Goal: Task Accomplishment & Management: Complete application form

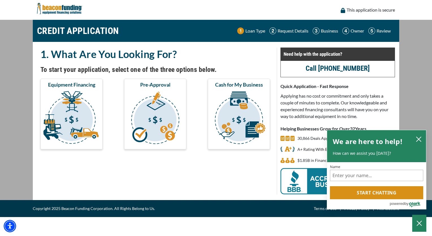
click at [65, 8] on img at bounding box center [59, 8] width 45 height 17
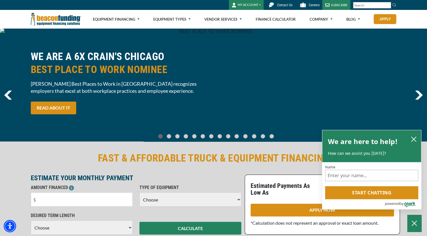
click at [371, 6] on input "Search" at bounding box center [372, 5] width 38 height 6
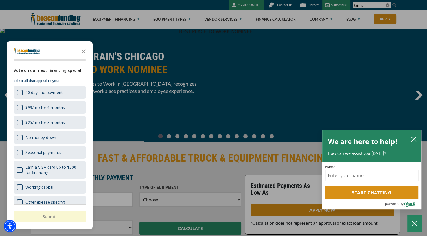
type input "tajima"
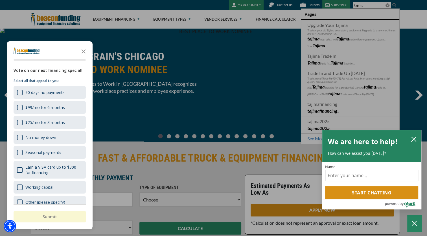
drag, startPoint x: 371, startPoint y: 6, endPoint x: 284, endPoint y: 29, distance: 89.4
click at [284, 29] on div "button" at bounding box center [213, 118] width 427 height 236
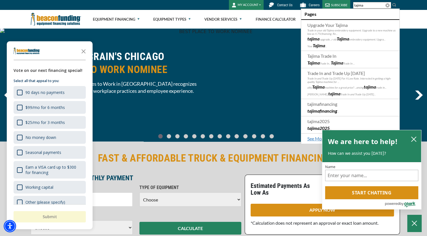
click at [376, 6] on input "tajima" at bounding box center [372, 5] width 38 height 6
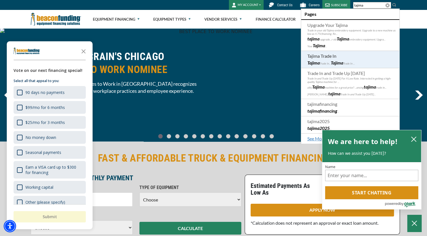
click at [339, 57] on li "Tajima Trade In Tajima Trade In... Tajima Trade In ..." at bounding box center [350, 59] width 98 height 17
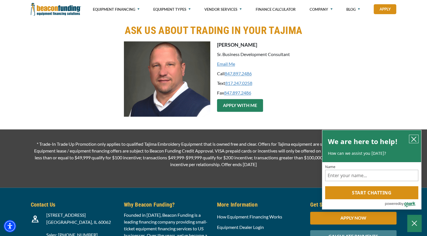
click at [412, 137] on icon "close chatbox" at bounding box center [414, 139] width 5 height 5
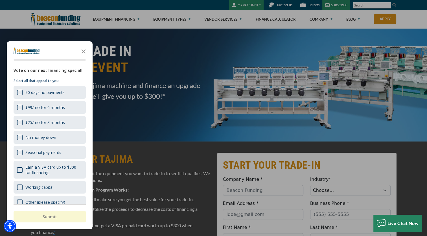
click at [52, 23] on div at bounding box center [213, 118] width 427 height 236
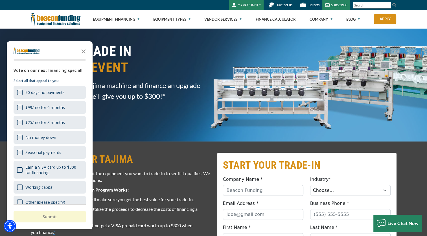
click at [78, 16] on img at bounding box center [56, 19] width 50 height 18
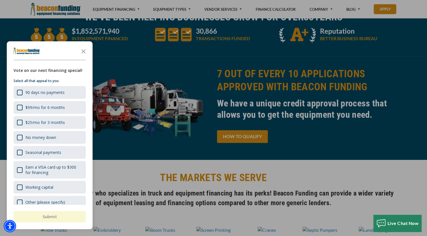
scroll to position [339, 0]
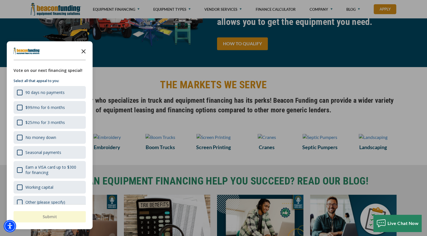
click at [84, 50] on icon "Close the survey" at bounding box center [83, 50] width 11 height 11
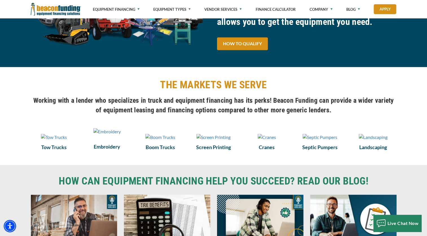
click at [111, 135] on img at bounding box center [107, 131] width 27 height 7
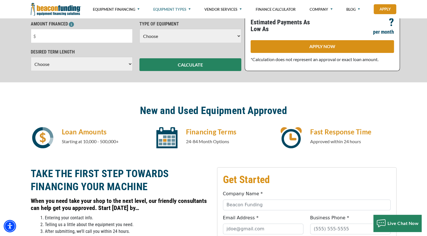
scroll to position [113, 0]
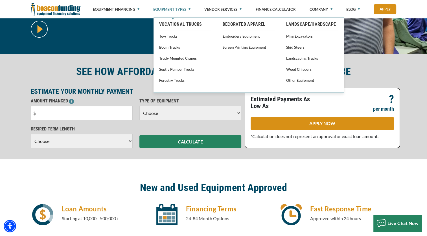
click at [191, 6] on link "Equipment Types" at bounding box center [171, 9] width 37 height 19
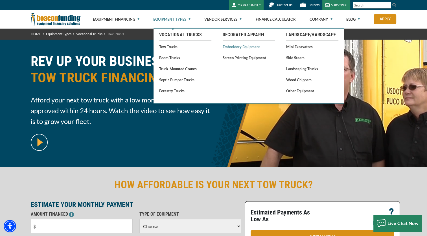
click at [248, 47] on link "Embroidery Equipment" at bounding box center [249, 46] width 52 height 7
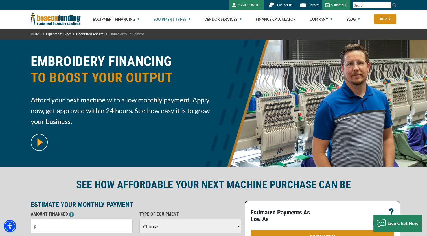
click at [63, 19] on img at bounding box center [56, 19] width 50 height 18
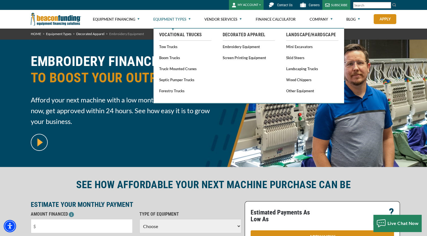
click at [166, 19] on link "Equipment Types" at bounding box center [171, 19] width 37 height 18
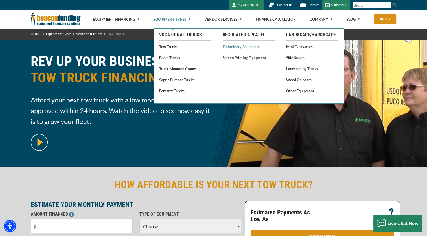
click at [251, 47] on link "Embroidery Equipment" at bounding box center [249, 46] width 52 height 7
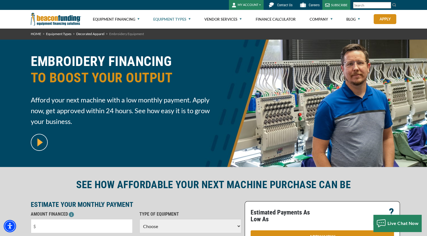
click at [38, 34] on link "HOME" at bounding box center [36, 34] width 10 height 4
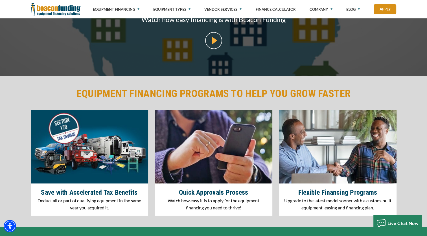
scroll to position [706, 0]
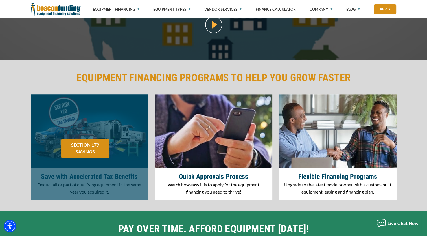
click at [86, 138] on div at bounding box center [90, 146] width 118 height 105
click at [96, 150] on link "SECTION 179 SAVINGS" at bounding box center [85, 147] width 48 height 19
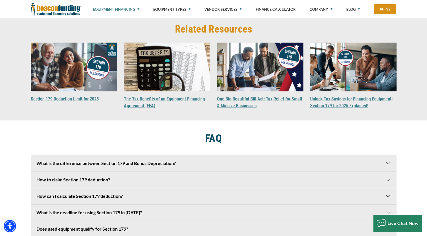
scroll to position [1441, 0]
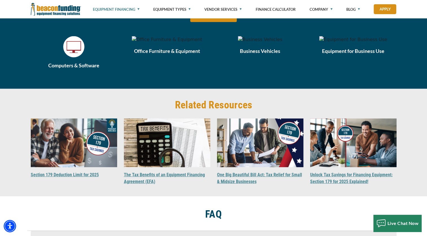
click at [159, 43] on img at bounding box center [167, 39] width 70 height 7
click at [347, 43] on img at bounding box center [354, 39] width 68 height 7
click at [356, 55] on h6 "Equipment for Business Use" at bounding box center [353, 50] width 86 height 7
drag, startPoint x: 356, startPoint y: 108, endPoint x: 361, endPoint y: 107, distance: 5.2
click at [361, 55] on h6 "Equipment for Business Use" at bounding box center [353, 50] width 86 height 7
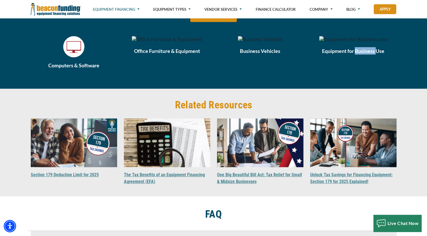
click at [361, 55] on h6 "Equipment for Business Use" at bounding box center [353, 50] width 86 height 7
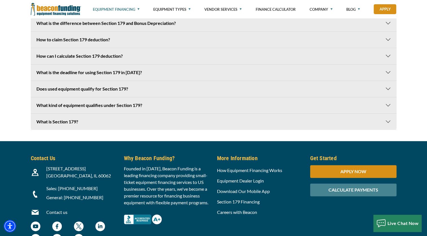
scroll to position [1736, 0]
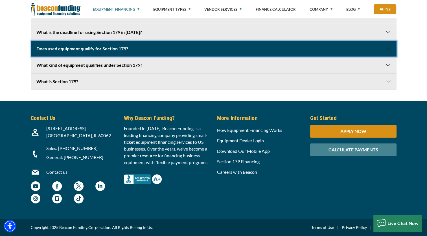
click at [88, 52] on button "Does used equipment qualify for Section 179?" at bounding box center [214, 49] width 366 height 16
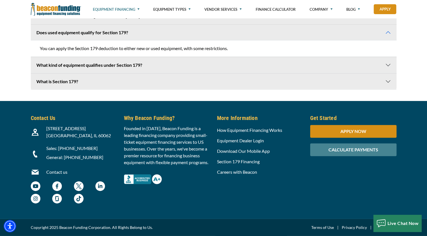
click at [91, 57] on div "You can apply the Section 179 deduction to either new or used equipment, with s…" at bounding box center [214, 48] width 366 height 16
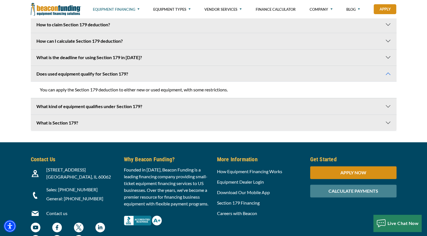
scroll to position [1595, 0]
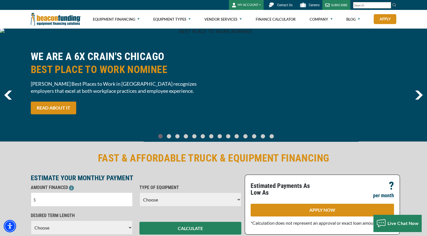
click at [70, 17] on img at bounding box center [56, 19] width 50 height 18
click at [303, 3] on img "Beacon Funding Careers Careers - open in a new tab" at bounding box center [303, 5] width 10 height 10
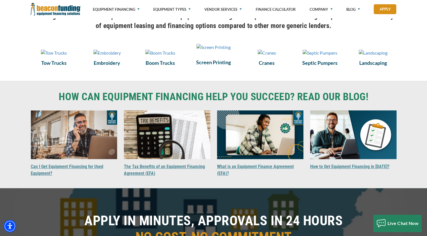
scroll to position [424, 0]
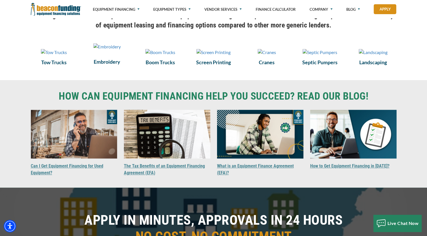
click at [105, 50] on img at bounding box center [107, 46] width 27 height 7
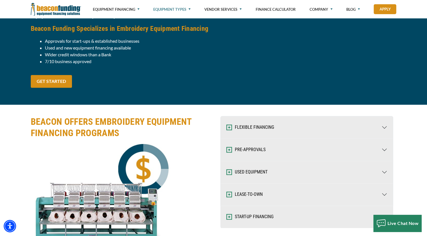
scroll to position [706, 0]
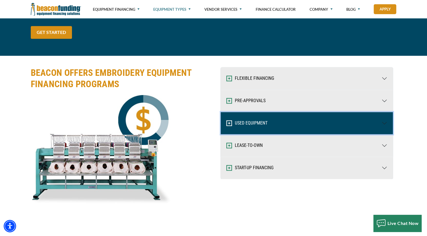
click at [251, 120] on button "USED EQUIPMENT" at bounding box center [307, 123] width 172 height 22
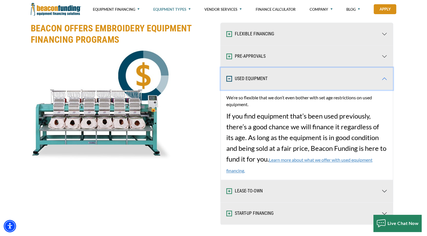
scroll to position [763, 0]
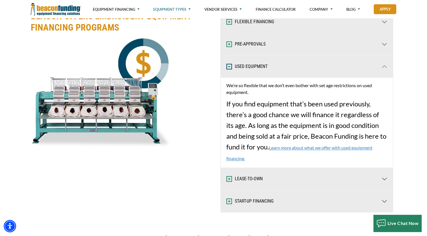
click at [305, 143] on span "We’re so flexible that we don’t even bother with set age restrictions on used e…" at bounding box center [307, 121] width 161 height 79
click at [305, 145] on link "Learn more about what we offer with used equipment financing." at bounding box center [300, 153] width 146 height 16
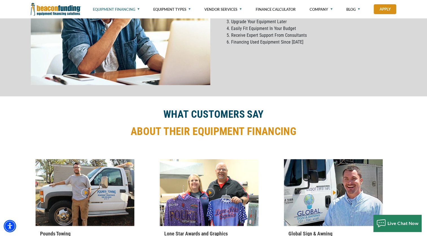
scroll to position [1271, 0]
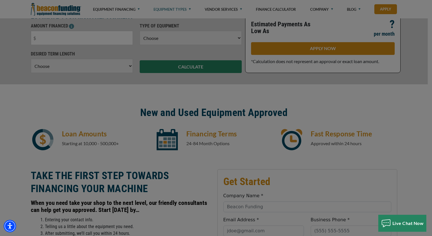
scroll to position [226, 0]
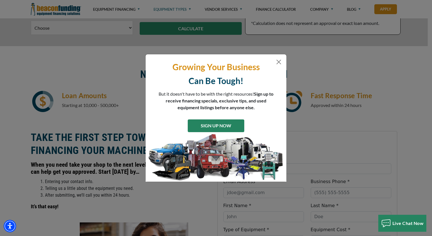
click at [228, 124] on link "SIGN UP NOW" at bounding box center [216, 125] width 57 height 13
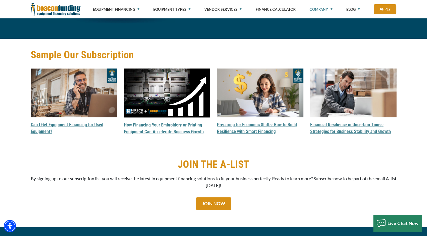
scroll to position [424, 0]
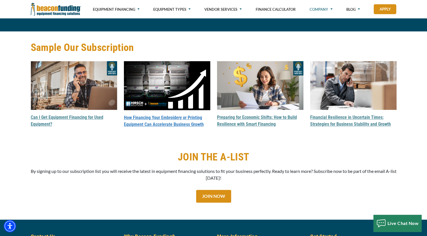
click at [158, 115] on link "How Financing Your Embroidery or Printing Equipment Can Accelerate Business Gro…" at bounding box center [164, 121] width 80 height 12
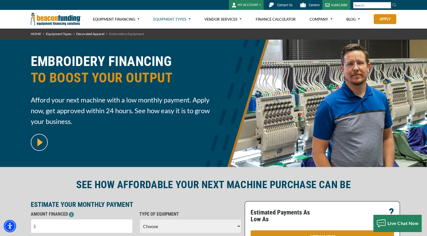
click at [364, 4] on input "Search" at bounding box center [372, 5] width 38 height 6
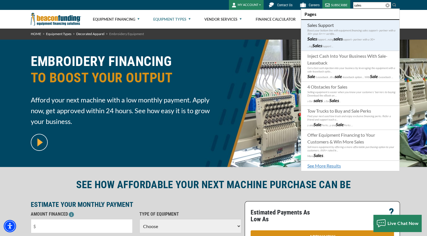
type input "sales"
click at [343, 37] on b "sales" at bounding box center [338, 38] width 9 height 5
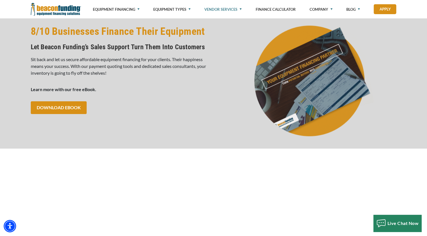
scroll to position [170, 0]
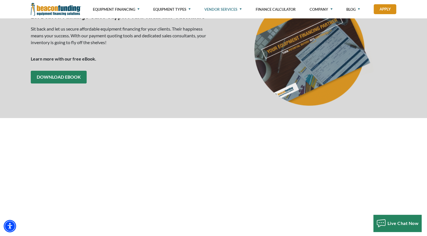
click at [66, 76] on link "Download eBook" at bounding box center [59, 77] width 56 height 13
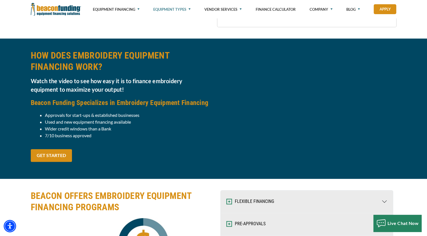
scroll to position [593, 0]
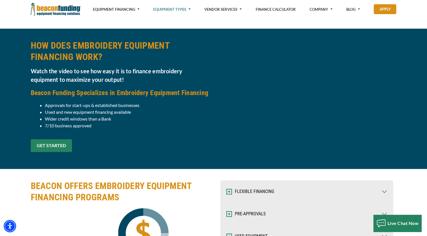
click at [60, 145] on link "GET STARTED" at bounding box center [51, 145] width 41 height 13
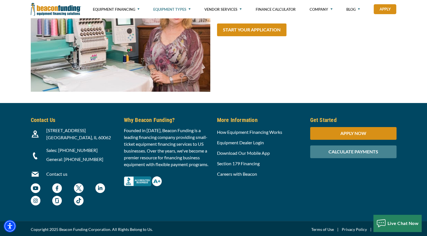
scroll to position [2130, 0]
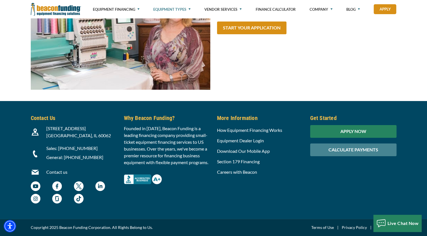
click at [362, 130] on div "APPLY NOW" at bounding box center [353, 131] width 86 height 13
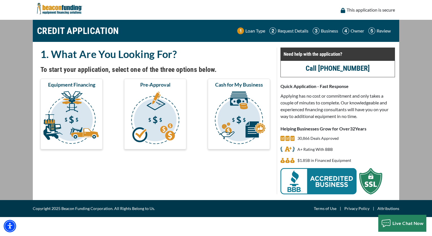
click at [357, 31] on p "Owner" at bounding box center [357, 30] width 14 height 7
click at [383, 31] on p "Review" at bounding box center [383, 30] width 14 height 7
click at [324, 31] on p "Business" at bounding box center [329, 30] width 17 height 7
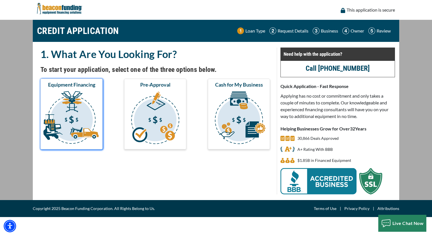
click at [79, 114] on img "submit" at bounding box center [72, 118] width 60 height 57
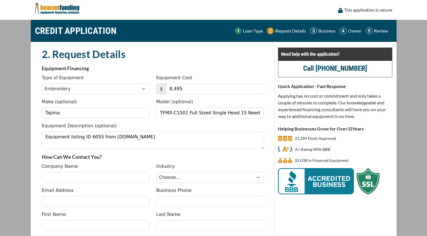
select select "1"
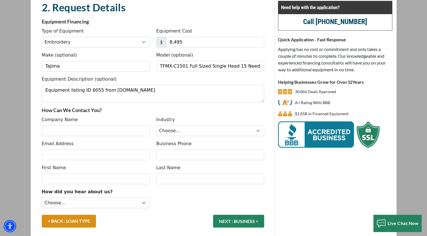
scroll to position [70, 0]
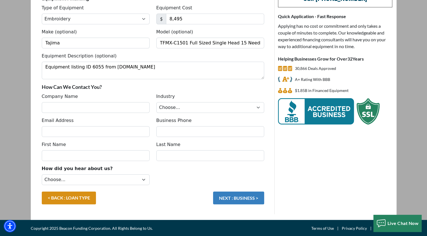
click at [237, 193] on button "NEXT : BUSINESS >" at bounding box center [238, 197] width 51 height 13
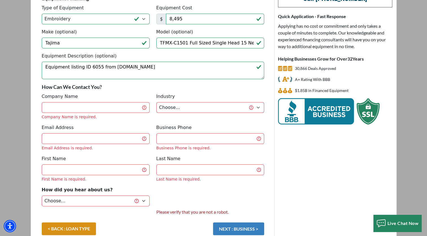
scroll to position [68, 0]
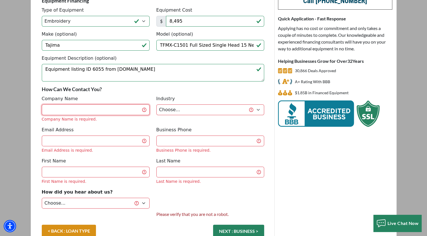
click at [104, 112] on input "Company Name" at bounding box center [96, 109] width 108 height 11
type input "EMBROIDERY TECH LLC"
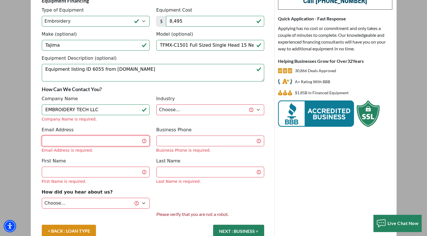
type input "bernny@usaembroiderytech.com"
type input "Bernny"
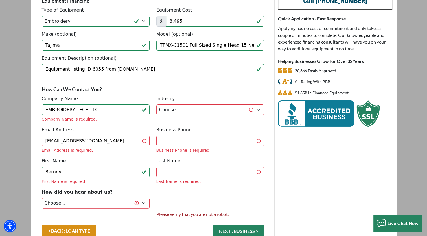
type input "[PERSON_NAME]"
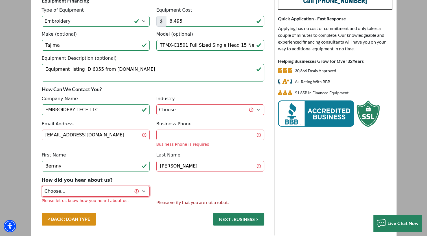
click at [119, 190] on select "Choose... Internet Search Vendor Referral Word of Mouth Client Referral Email E…" at bounding box center [96, 191] width 108 height 11
select select "14"
click at [42, 186] on select "Choose... Internet Search Vendor Referral Word of Mouth Client Referral Email E…" at bounding box center [96, 191] width 108 height 11
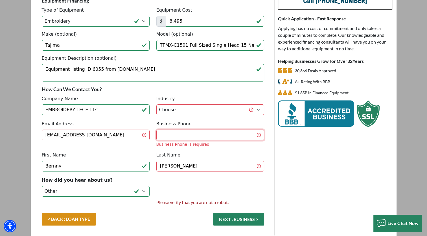
click at [183, 135] on input "Business Phone" at bounding box center [211, 134] width 108 height 11
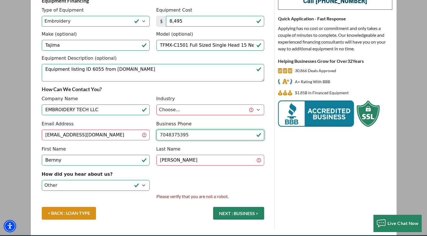
type input "[PHONE_NUMBER]"
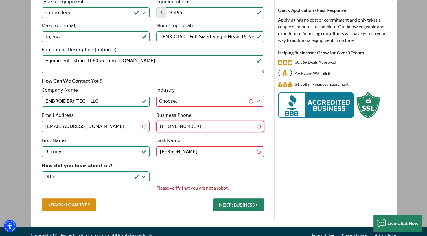
scroll to position [81, 0]
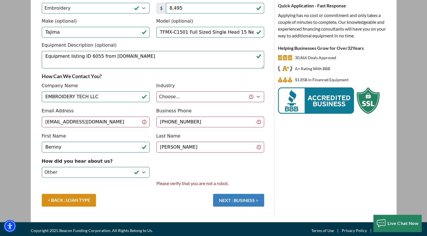
click at [246, 201] on button "NEXT : BUSINESS >" at bounding box center [238, 200] width 51 height 13
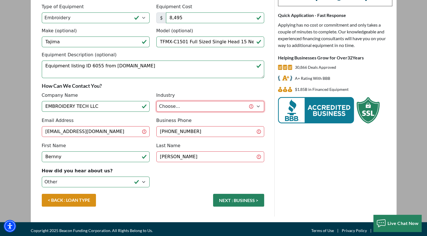
click at [238, 108] on select "Choose... Towing Landscape/Hardscape Decorated Apparel Septic Light Constructio…" at bounding box center [211, 106] width 108 height 11
select select "3"
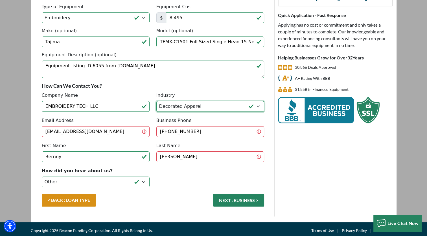
click at [157, 101] on select "Choose... Towing Landscape/Hardscape Decorated Apparel Septic Light Constructio…" at bounding box center [211, 106] width 108 height 11
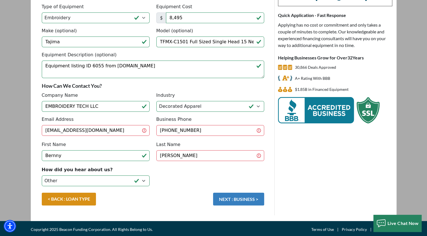
click at [241, 198] on button "NEXT : BUSINESS >" at bounding box center [238, 198] width 51 height 13
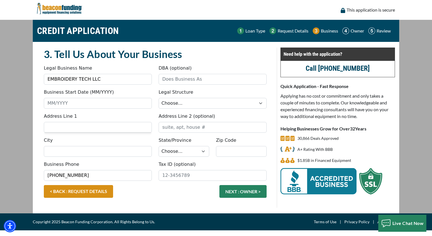
click at [90, 129] on input "Address Line 1" at bounding box center [98, 127] width 108 height 11
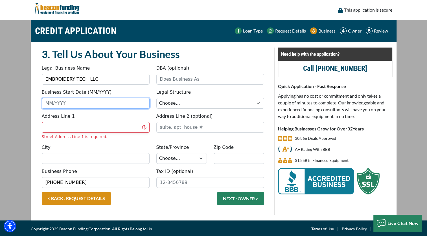
click at [69, 101] on input "Business Start Date (MM/YYYY)" at bounding box center [96, 103] width 108 height 11
type input "/"
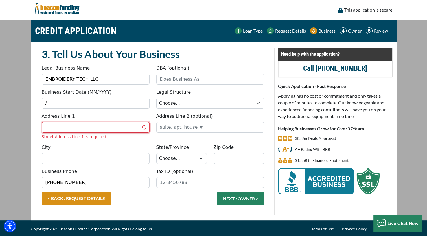
type input "[STREET_ADDRESS]"
type input "CHARLOTTE"
select select "35"
type input "28269"
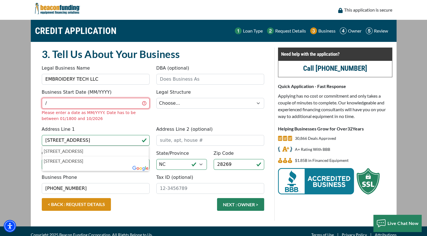
type input "/2"
type input "0"
type input "01/2020"
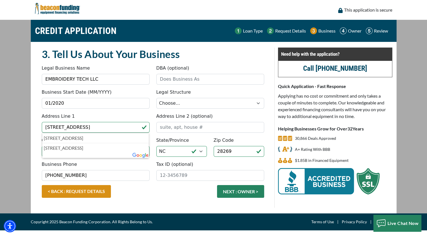
click at [112, 120] on fieldset "3. Tell Us About Your Business Something went wrong, please try again. Legal Bu…" at bounding box center [152, 127] width 229 height 160
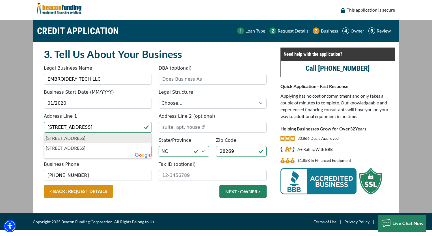
click at [130, 138] on p "4845 Prosperity Ridge Rd, Charlotte, NC, USA" at bounding box center [98, 137] width 104 height 7
type input "[STREET_ADDRESS]"
type input "Charlotte"
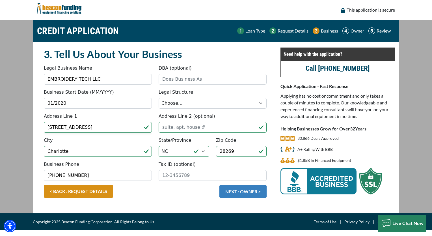
click at [246, 192] on button "NEXT : OWNER >" at bounding box center [242, 191] width 47 height 13
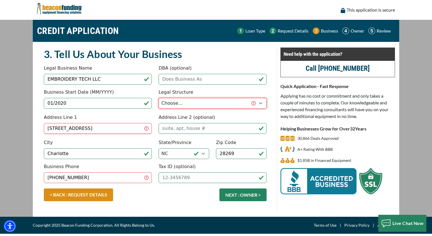
click at [262, 102] on select "Choose... Corporation LLC LLP Municipality Non-Profit Partnership Proprietorship" at bounding box center [212, 103] width 108 height 11
select select "2"
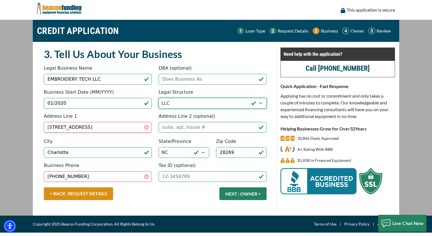
click at [158, 98] on select "Choose... Corporation LLC LLP Municipality Non-Profit Partnership Proprietorship" at bounding box center [212, 103] width 108 height 11
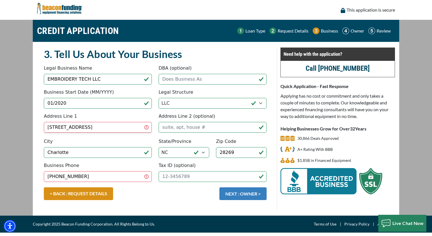
click at [253, 192] on button "NEXT : OWNER >" at bounding box center [242, 193] width 47 height 13
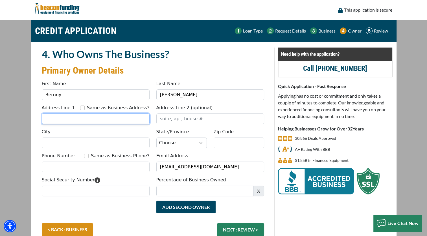
click at [86, 120] on input "Address Line 1" at bounding box center [96, 118] width 108 height 11
type input "[STREET_ADDRESS]"
type input "CHARLOTTE"
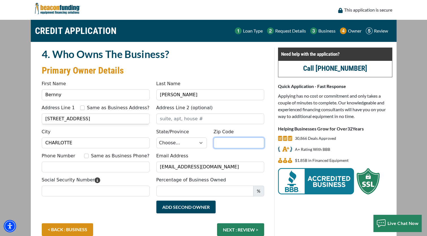
type input "28269"
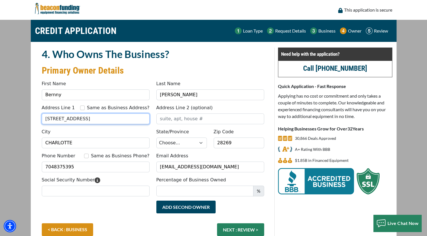
type input "[PHONE_NUMBER]"
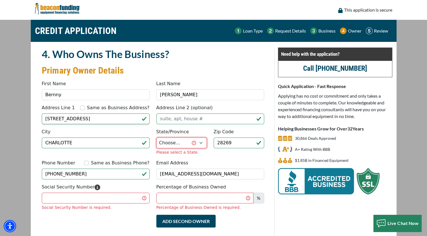
click at [203, 142] on select "Choose... AL AK AZ AR CA CO CT DE DC FL GA HI ID IL IN IA KS KY LA ME MD MA MI …" at bounding box center [182, 142] width 51 height 11
select select "35"
click at [157, 137] on select "Choose... AL AK AZ AR CA CO CT DE DC FL GA HI ID IL IN IA KS KY LA ME MD MA MI …" at bounding box center [182, 142] width 51 height 11
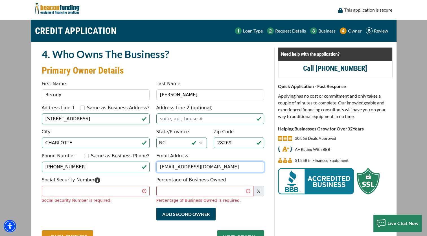
click at [228, 162] on div "Email Address bernny@usaembroiderytech.com" at bounding box center [210, 162] width 115 height 20
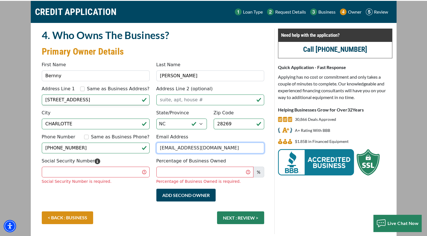
scroll to position [28, 0]
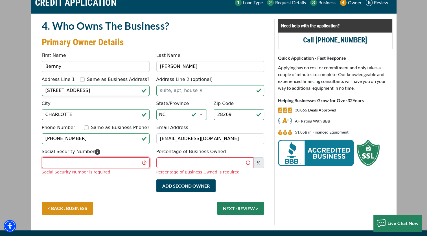
click at [118, 163] on input "Social Security Number" at bounding box center [96, 162] width 108 height 11
type input "311-95-7367"
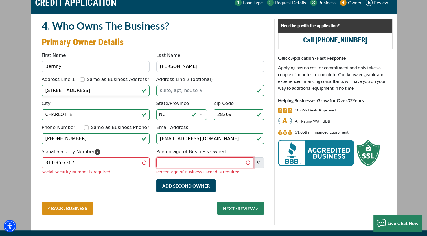
click at [192, 163] on input "Percentage of Business Owned" at bounding box center [205, 162] width 97 height 11
click at [191, 163] on input "Percentage of Business Owned" at bounding box center [205, 162] width 97 height 11
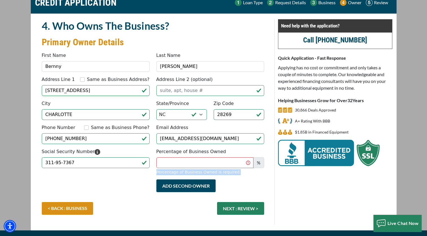
drag, startPoint x: 233, startPoint y: 173, endPoint x: 157, endPoint y: 169, distance: 76.1
click at [157, 169] on div "Percentage of Business Owned is required." at bounding box center [211, 172] width 108 height 6
drag, startPoint x: 157, startPoint y: 169, endPoint x: 162, endPoint y: 170, distance: 4.6
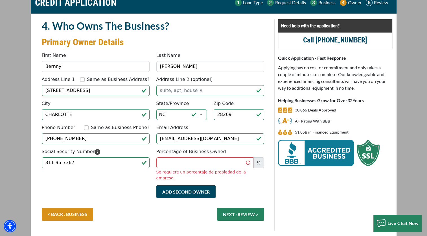
click at [252, 189] on div "Add Second Owner Remove Second Owner" at bounding box center [210, 194] width 115 height 18
click at [240, 163] on input "Percentage of Business Owned" at bounding box center [205, 162] width 97 height 11
type input "100"
click at [217, 208] on button "NEXT : REVIEW >" at bounding box center [240, 214] width 47 height 13
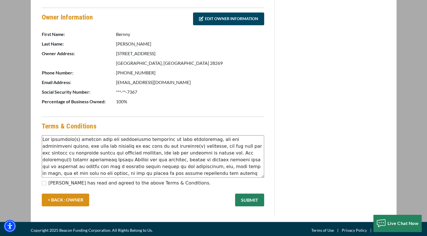
scroll to position [271, 0]
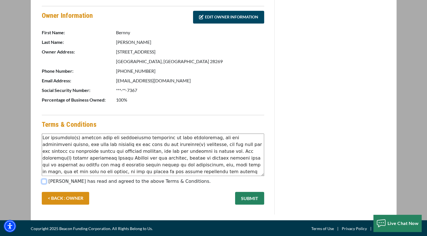
click at [44, 179] on input "[PERSON_NAME] has read and agreed to the above Terms & Conditions." at bounding box center [44, 181] width 5 height 5
checkbox input "true"
click at [245, 199] on button "SUBMIT" at bounding box center [249, 198] width 29 height 13
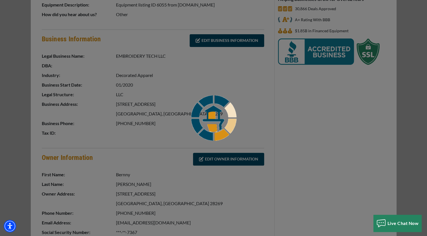
scroll to position [17, 0]
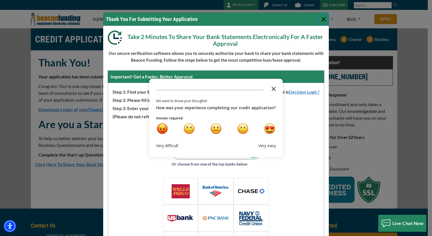
click at [272, 90] on polygon "Close the survey" at bounding box center [273, 89] width 4 height 4
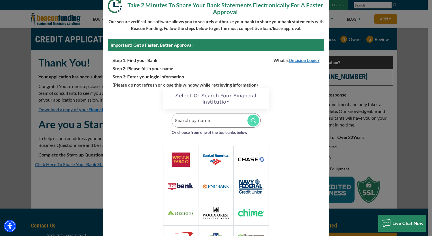
scroll to position [70, 0]
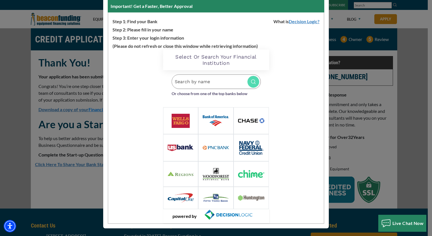
click at [180, 116] on img at bounding box center [180, 121] width 18 height 14
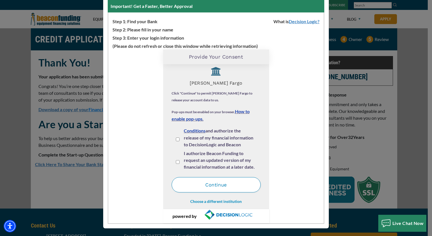
scroll to position [14, 0]
click at [173, 139] on div "I agree to the Terms and Conditions and authorize the release of my financial i…" at bounding box center [215, 138] width 89 height 23
click at [176, 139] on input "I agree to the Terms and Conditions and authorize the release of my financial i…" at bounding box center [178, 139] width 4 height 4
checkbox input "true"
click at [176, 164] on div "I authorize Beacon Funding to request an updated version of my financial inform…" at bounding box center [215, 161] width 89 height 23
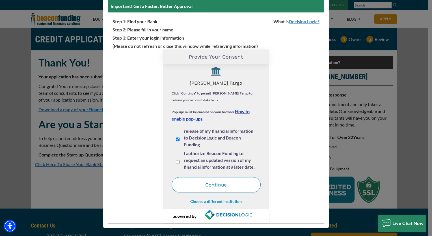
click at [176, 161] on input "I authorize Beacon Funding to request an updated version of my financial inform…" at bounding box center [178, 162] width 4 height 4
checkbox input "true"
click at [231, 186] on button "Continue" at bounding box center [215, 184] width 89 height 15
